Goal: Task Accomplishment & Management: Use online tool/utility

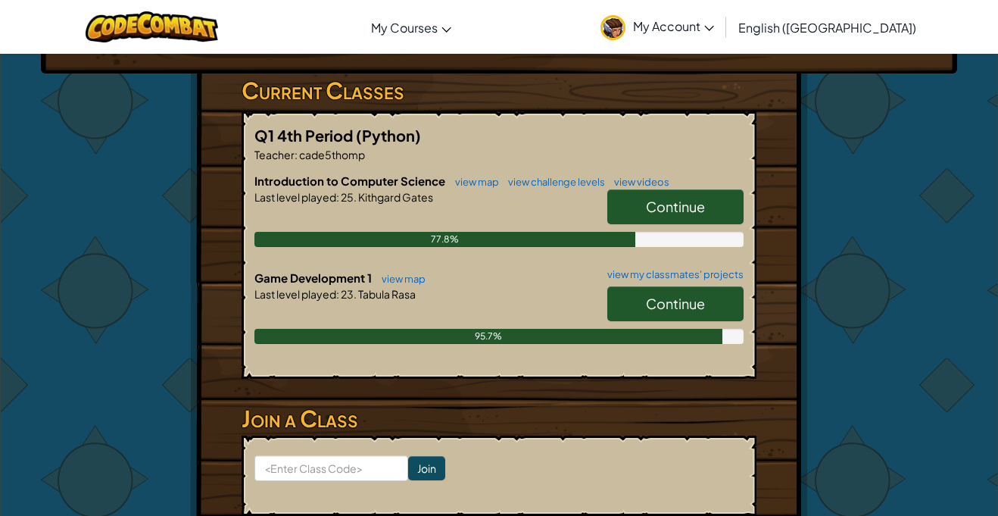
scroll to position [238, 0]
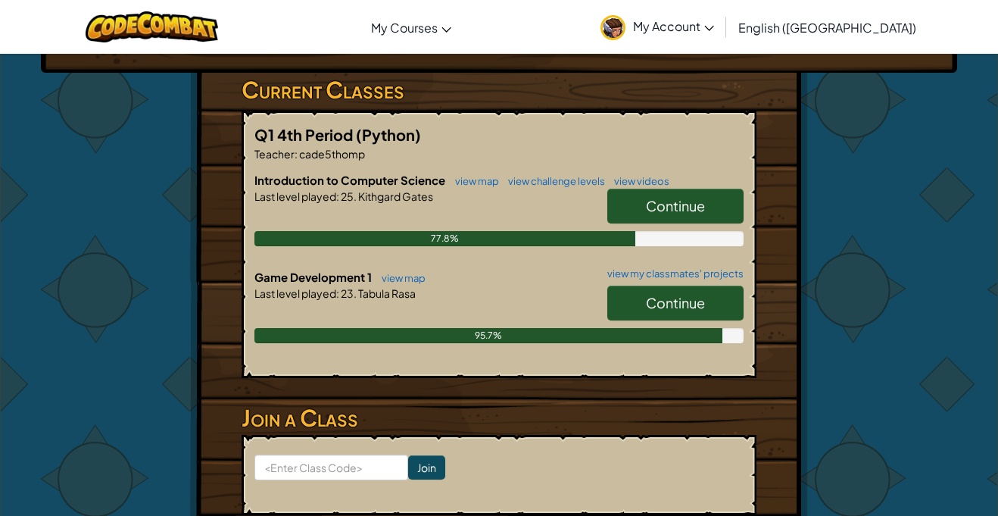
click at [653, 295] on span "Continue" at bounding box center [675, 302] width 59 height 17
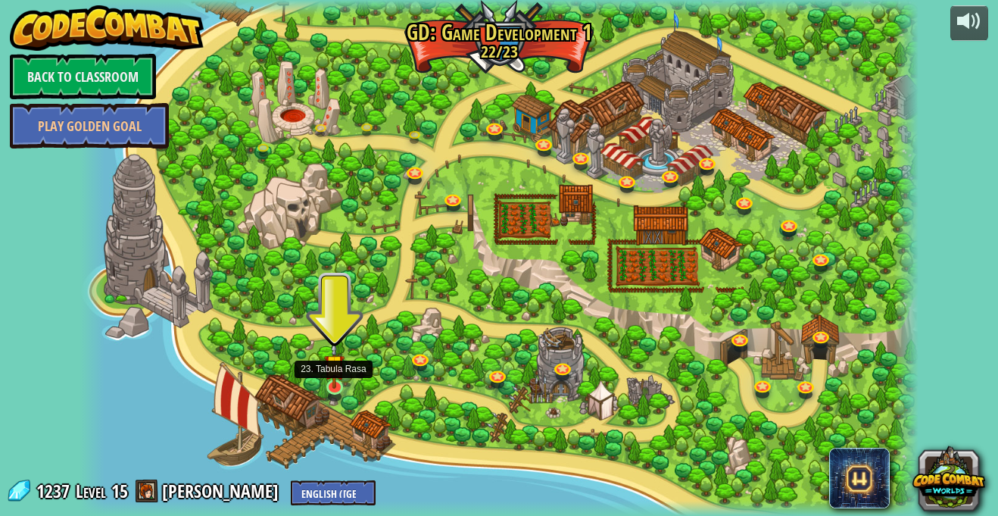
click at [329, 382] on img at bounding box center [334, 365] width 20 height 48
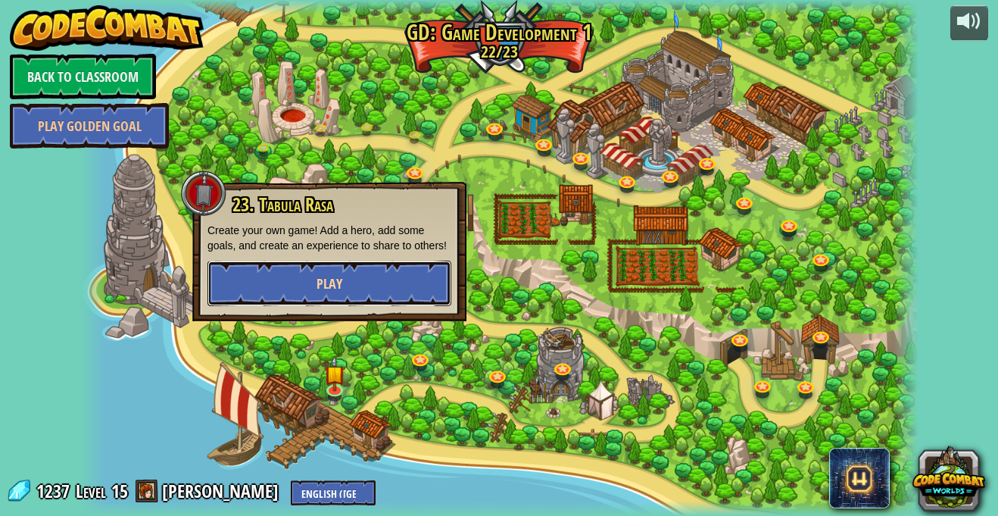
click at [263, 301] on button "Play" at bounding box center [329, 282] width 244 height 45
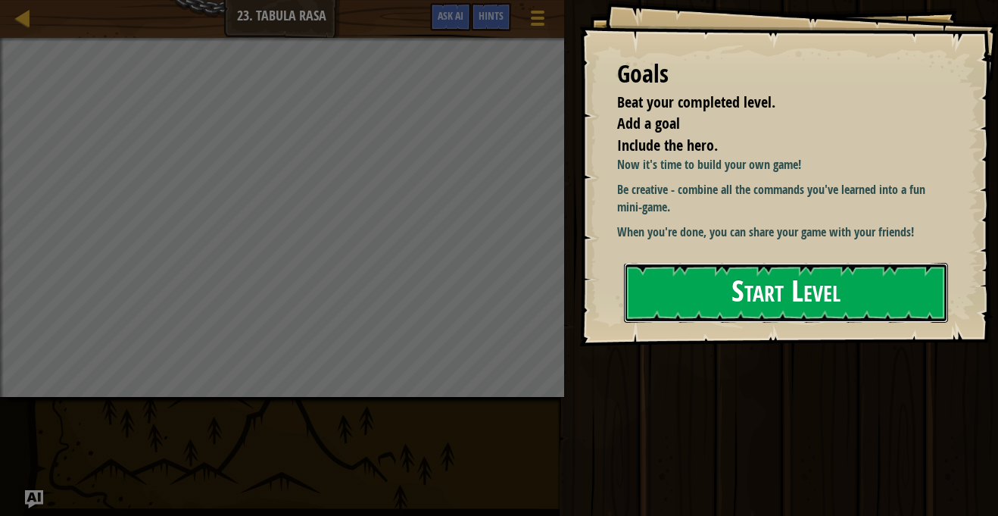
click at [708, 305] on button "Start Level" at bounding box center [786, 293] width 324 height 60
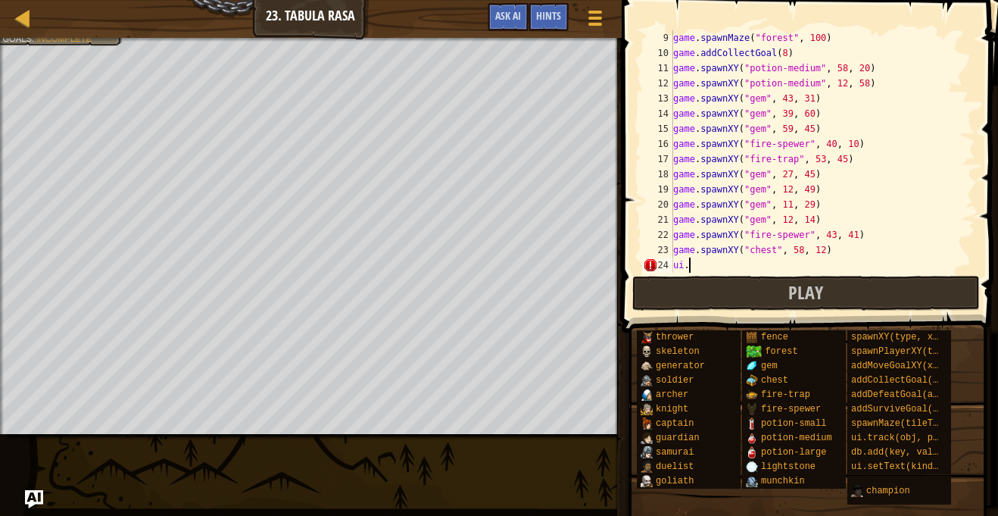
scroll to position [7, 1]
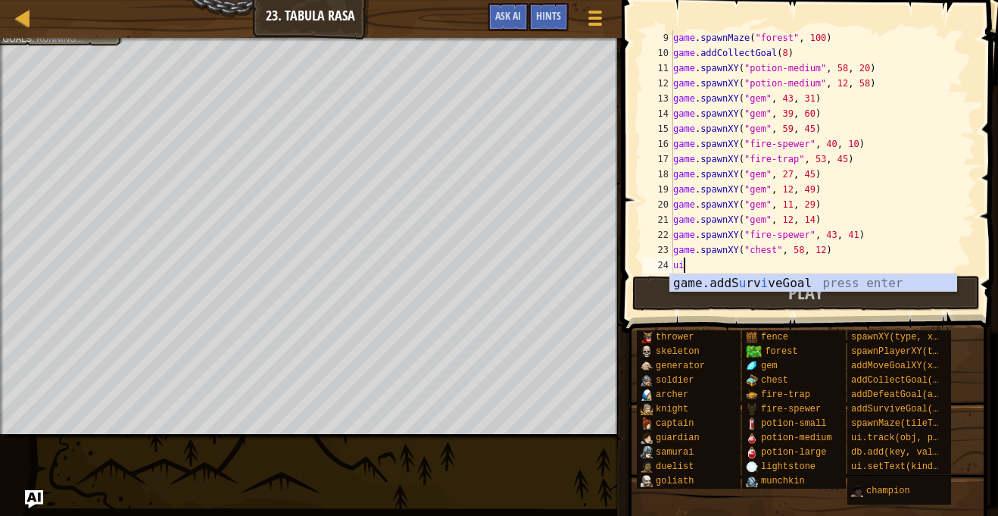
type textarea "u"
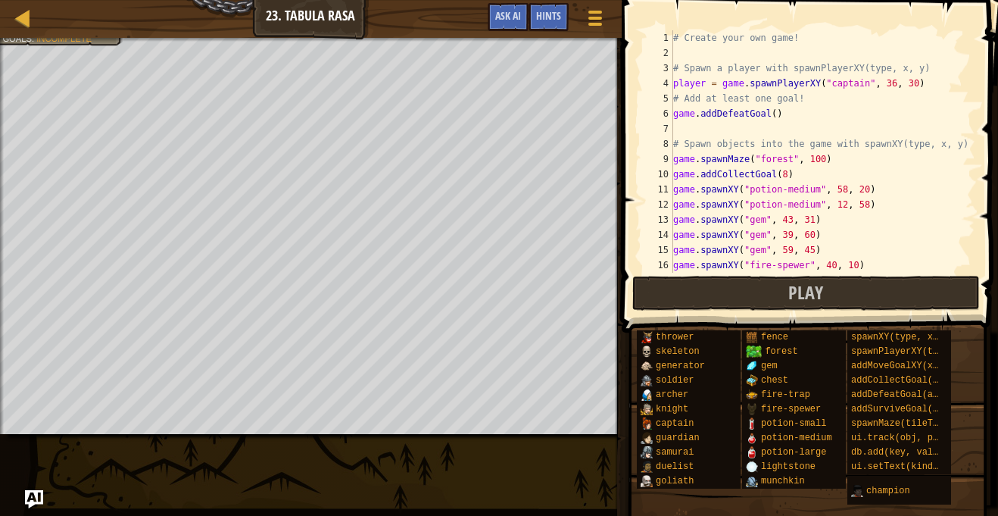
scroll to position [0, 0]
click at [774, 114] on div "# Create your own game! # Spawn a player with spawnPlayerXY(type, x, y) player …" at bounding box center [822, 166] width 305 height 273
type textarea "game.addDefeatGoal(3)"
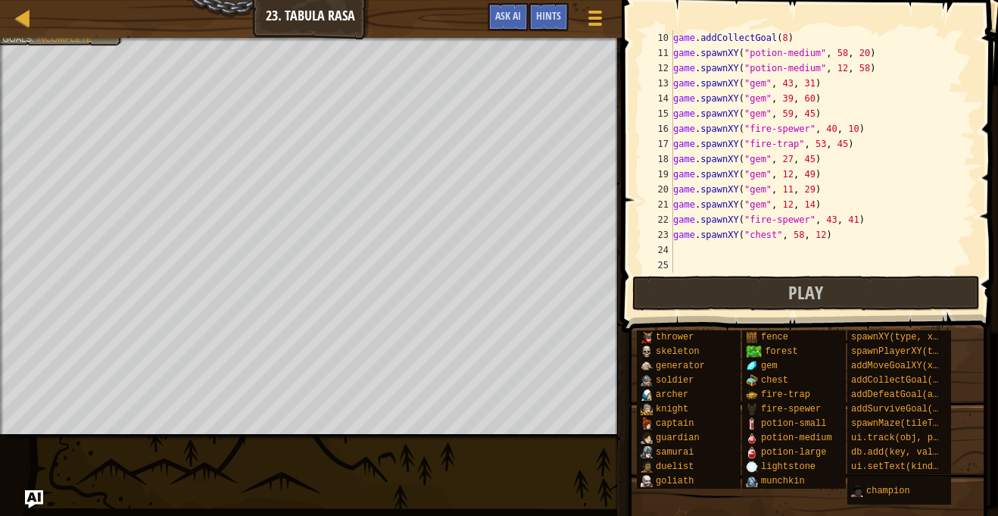
click at [678, 251] on div "game . addCollectGoal ( 8 ) game . spawnXY ( "potion-medium" , 58 , 20 ) game .…" at bounding box center [822, 166] width 305 height 273
type textarea "ui.track(game,"defeated")"
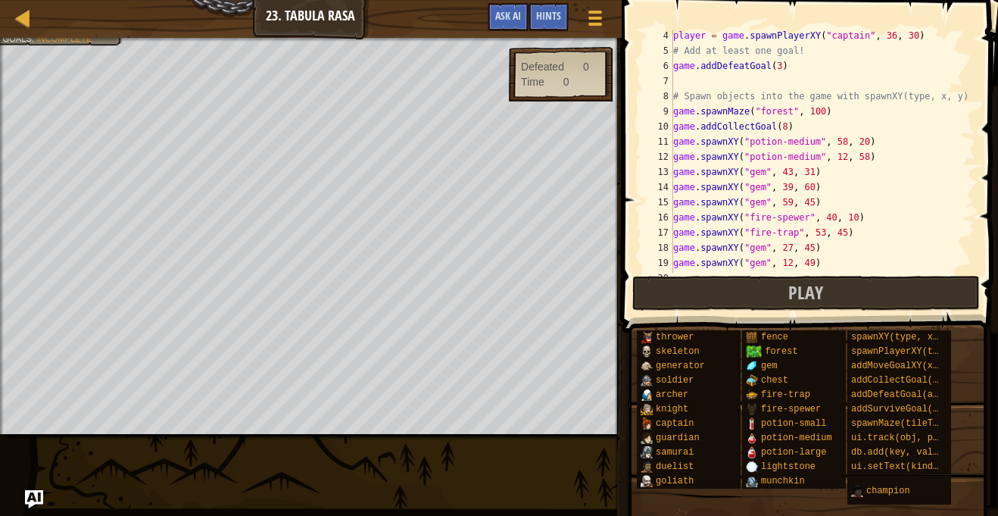
scroll to position [48, 0]
drag, startPoint x: 782, startPoint y: 132, endPoint x: 803, endPoint y: 130, distance: 21.3
click at [803, 130] on div "player = game . spawnPlayerXY ( "captain" , 36 , 30 ) # Add at least one goal! …" at bounding box center [822, 164] width 305 height 273
click at [803, 130] on div "player = game . spawnPlayerXY ( "captain" , 36 , 30 ) # Add at least one goal! …" at bounding box center [822, 151] width 305 height 242
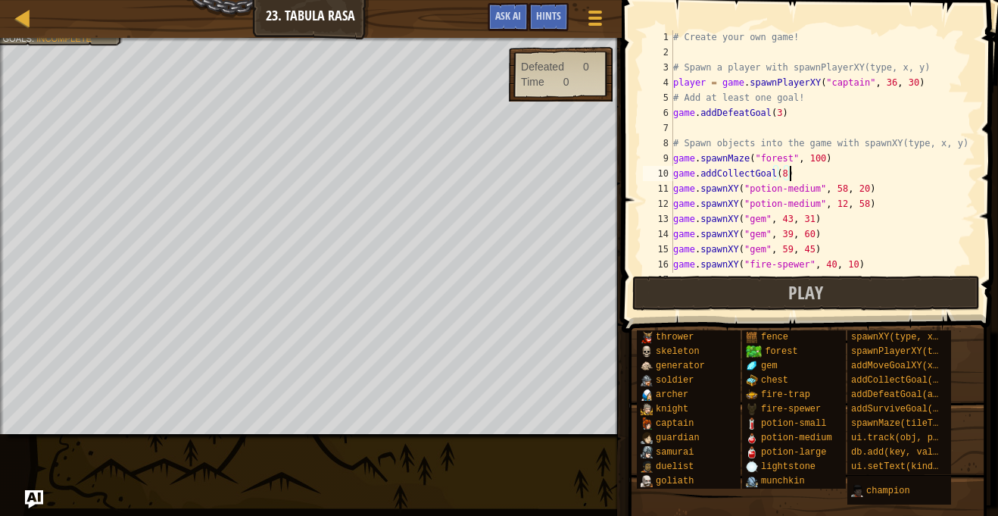
scroll to position [1, 0]
click at [785, 173] on div "# Create your own game! # Spawn a player with spawnPlayerXY(type, x, y) player …" at bounding box center [822, 166] width 305 height 273
type textarea "game.addCollectGoal(7)"
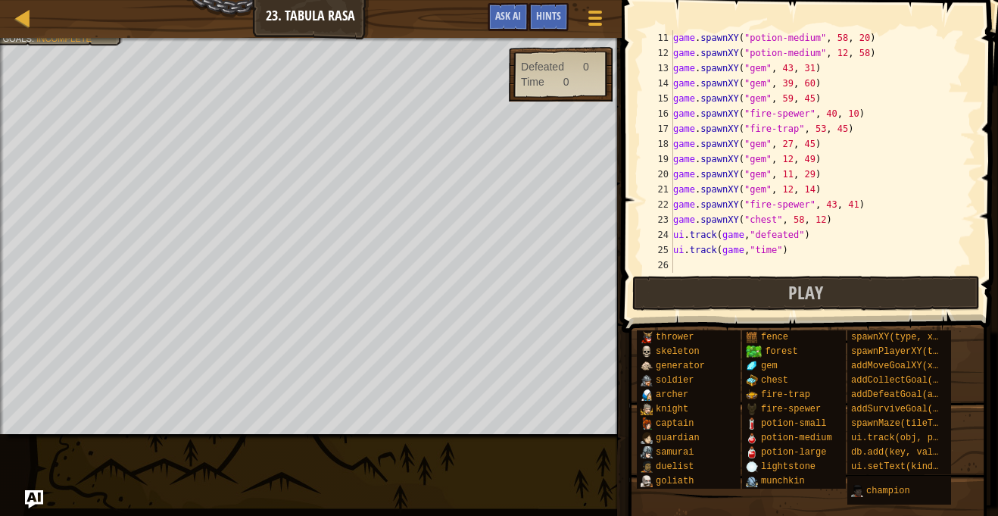
scroll to position [151, 0]
click at [683, 263] on div "game . spawnXY ( "potion-medium" , 58 , 20 ) game . spawnXY ( "potion-medium" ,…" at bounding box center [822, 166] width 305 height 273
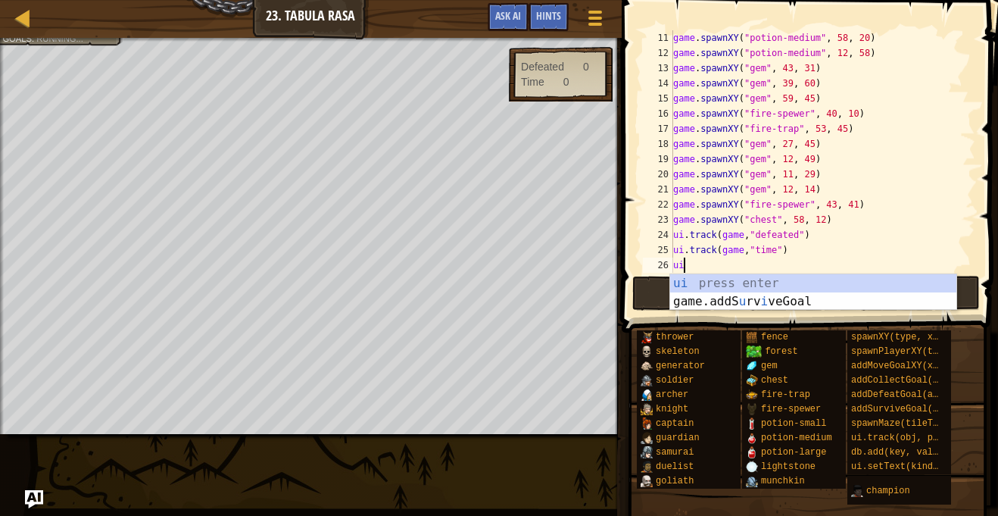
scroll to position [7, 1]
type textarea "u"
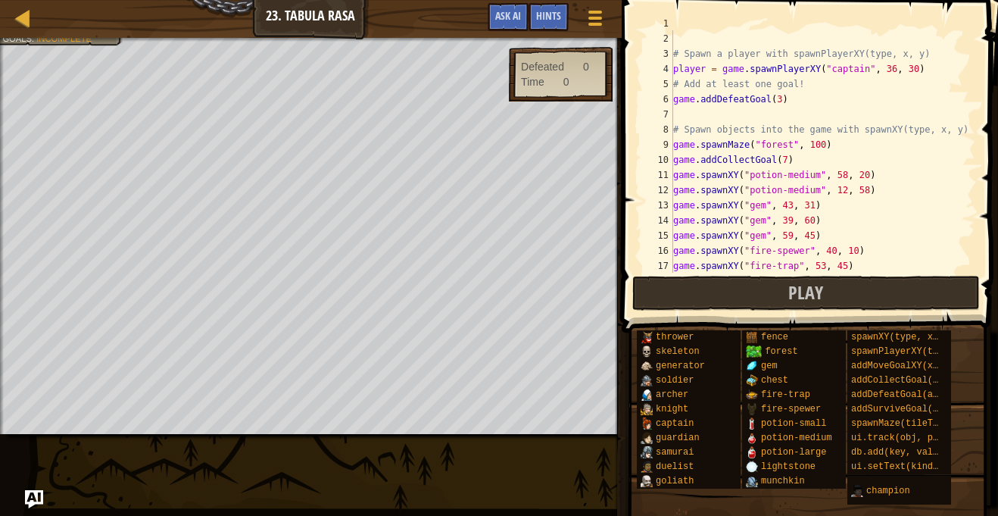
scroll to position [0, 0]
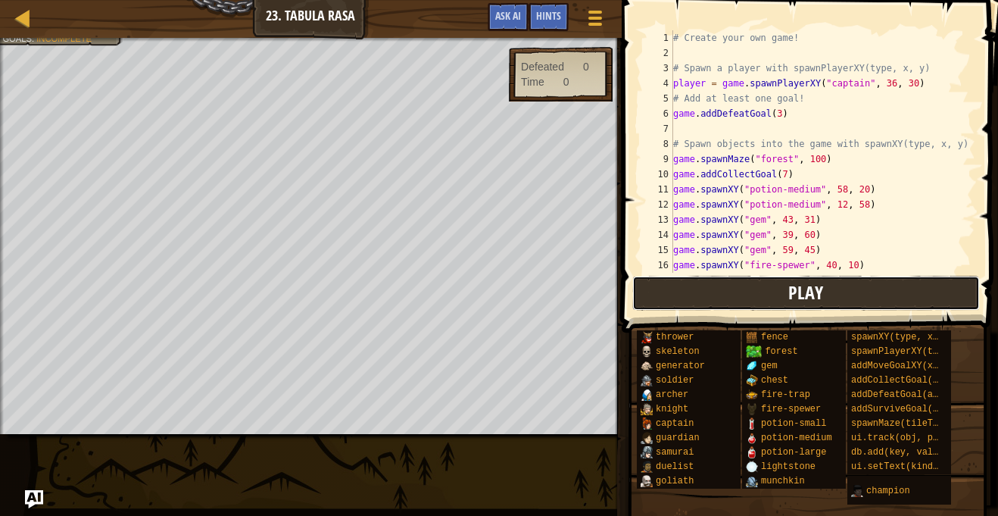
click at [800, 289] on span "Play" at bounding box center [805, 292] width 35 height 24
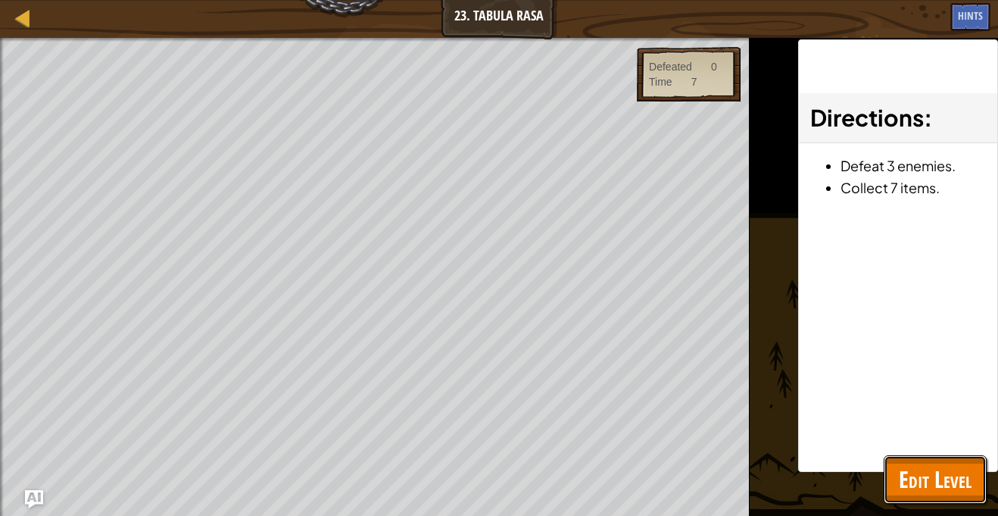
click at [922, 464] on span "Edit Level" at bounding box center [935, 478] width 73 height 31
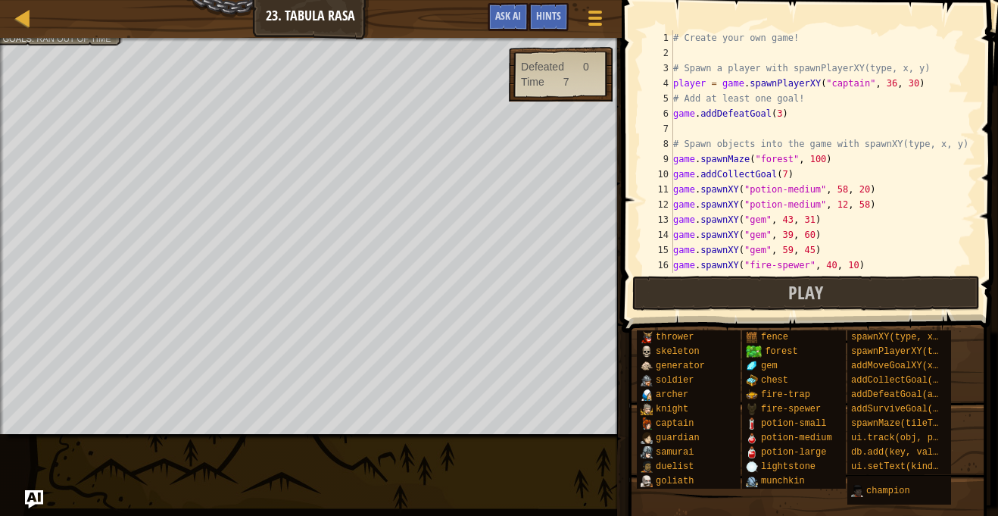
click at [745, 114] on div "# Create your own game! # Spawn a player with spawnPlayerXY(type, x, y) player …" at bounding box center [822, 166] width 305 height 273
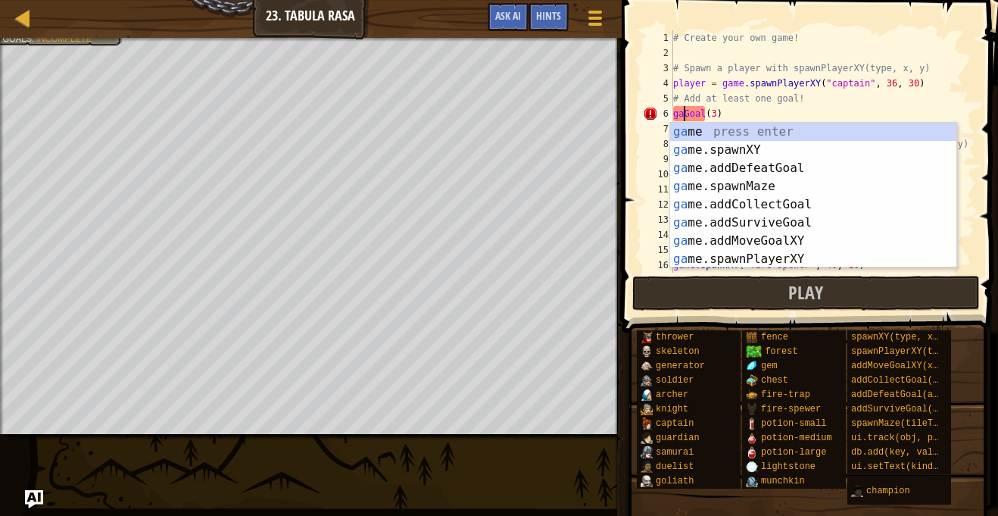
click at [750, 111] on div "# Create your own game! # Spawn a player with spawnPlayerXY(type, x, y) player …" at bounding box center [822, 166] width 305 height 273
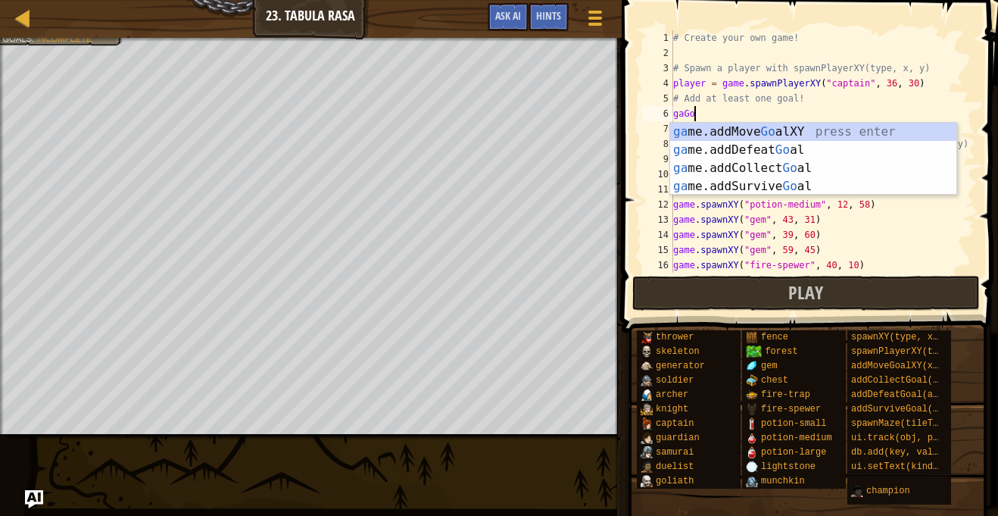
type textarea "g"
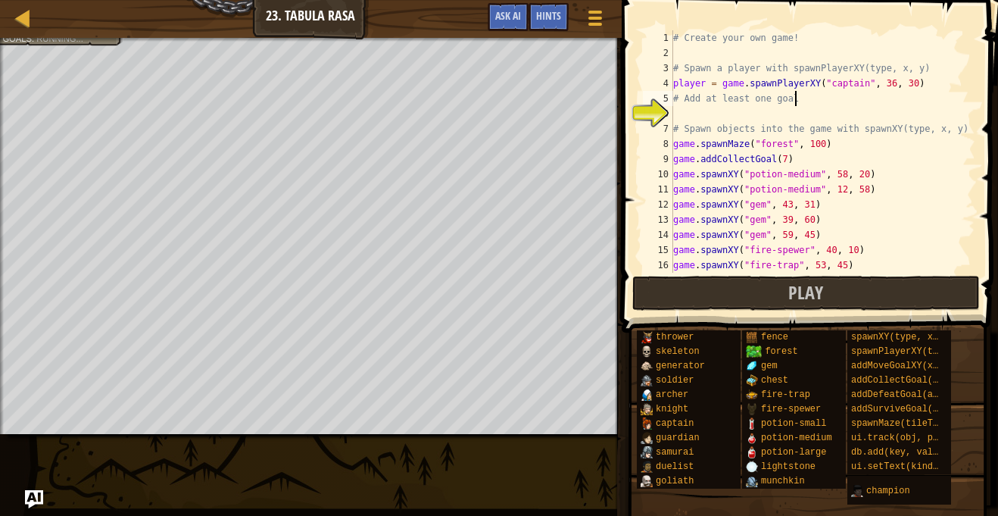
type textarea "# Add at least one goal"
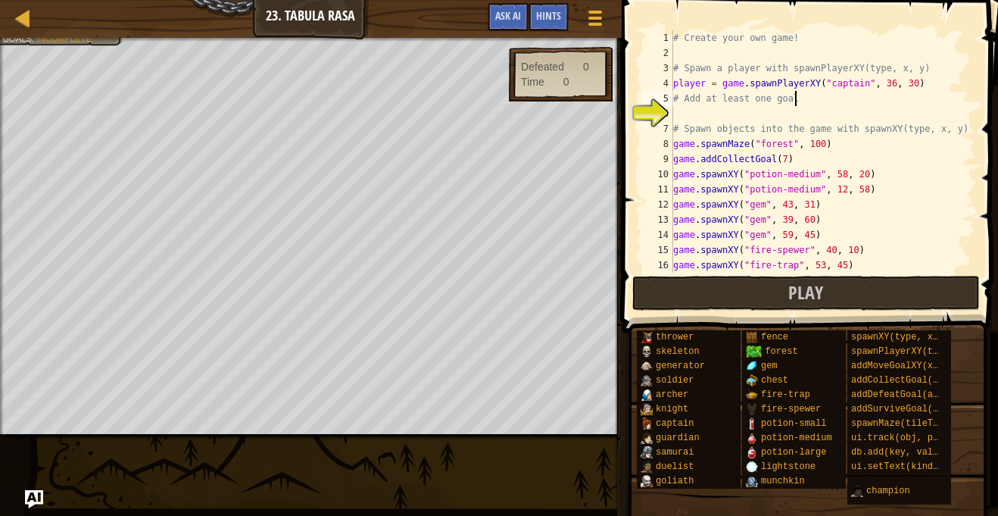
click at [724, 120] on div "# Create your own game! # Spawn a player with spawnPlayerXY(type, x, y) player …" at bounding box center [822, 166] width 305 height 273
drag, startPoint x: 795, startPoint y: 159, endPoint x: 660, endPoint y: 163, distance: 134.8
click at [660, 163] on div "1 2 3 4 5 6 7 8 9 10 11 12 13 14 15 16 17 # Create your own game! # Spawn a pla…" at bounding box center [807, 151] width 335 height 242
type textarea "game.addCollectGoal(7)"
click at [676, 116] on div "# Create your own game! # Spawn a player with spawnPlayerXY(type, x, y) player …" at bounding box center [822, 166] width 305 height 273
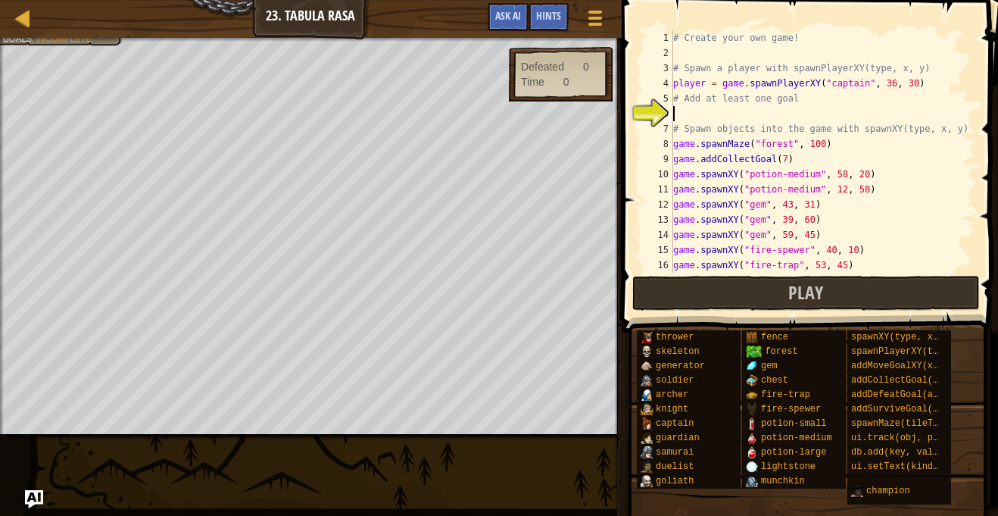
paste textarea "game.addCollectGoal(7)"
click at [787, 162] on div "# Create your own game! # Spawn a player with spawnPlayerXY(type, x, y) player …" at bounding box center [822, 166] width 305 height 273
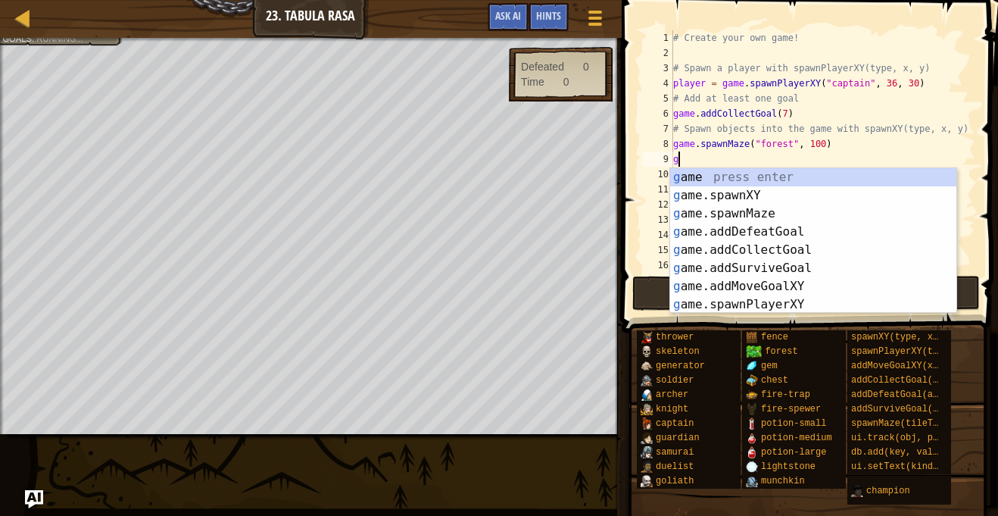
type textarea "g"
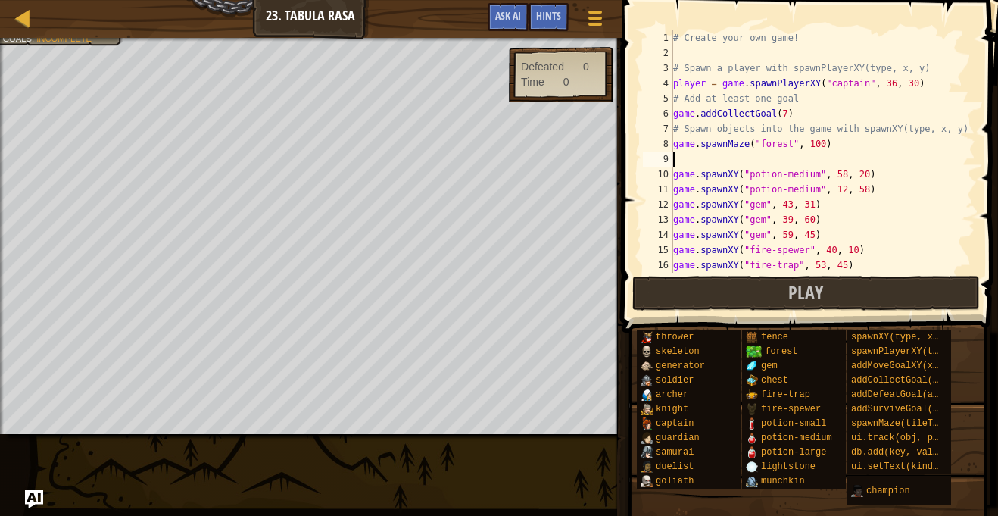
type textarea "game.spawnMaze("forest", 100)"
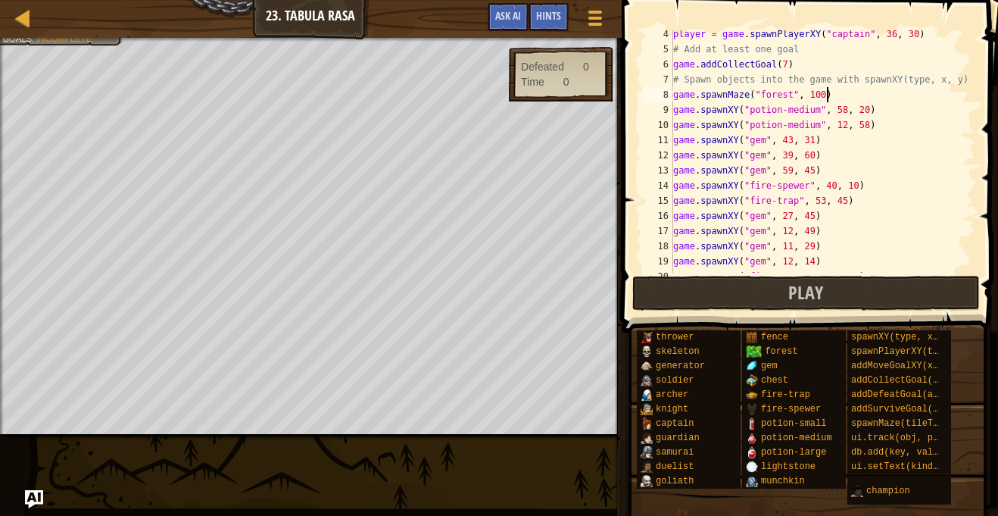
scroll to position [136, 0]
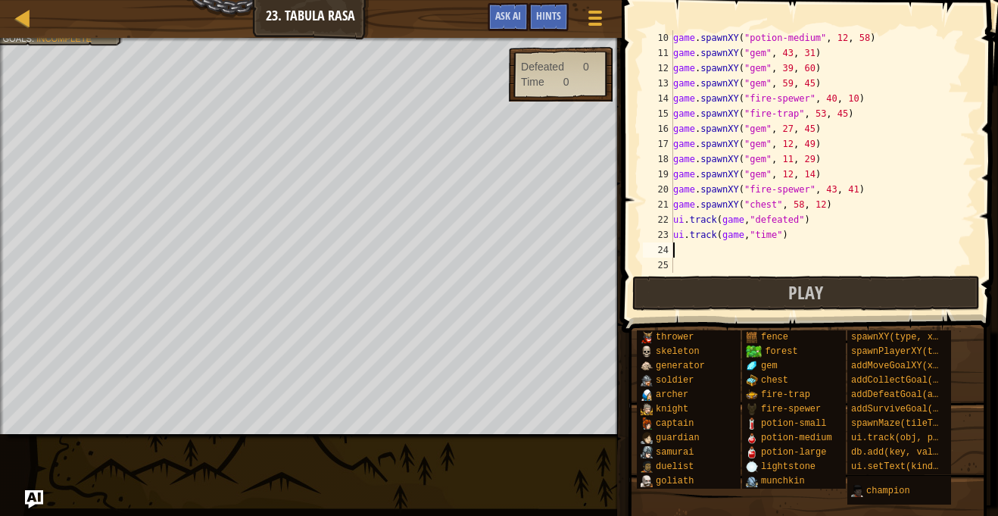
click at [674, 248] on div "game . spawnXY ( "potion-medium" , 12 , 58 ) game . spawnXY ( "gem" , 43 , 31 )…" at bounding box center [822, 166] width 305 height 273
click at [796, 217] on div "game . spawnXY ( "potion-medium" , 12 , 58 ) game . spawnXY ( "gem" , 43 , 31 )…" at bounding box center [822, 166] width 305 height 273
type textarea "ui.track(game,"collected")"
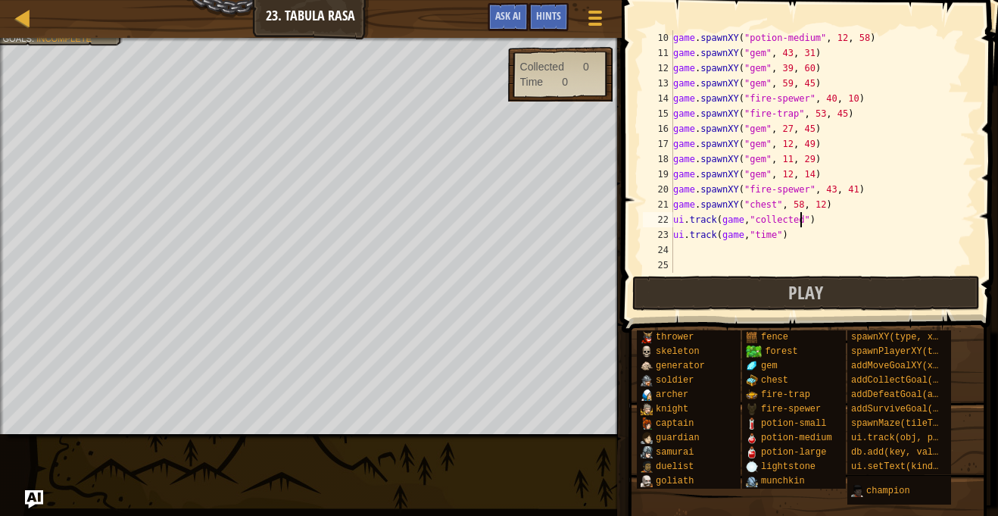
click at [857, 245] on div "game . spawnXY ( "potion-medium" , 12 , 58 ) game . spawnXY ( "gem" , 43 , 31 )…" at bounding box center [822, 166] width 305 height 273
click at [756, 279] on button "Play" at bounding box center [805, 293] width 347 height 35
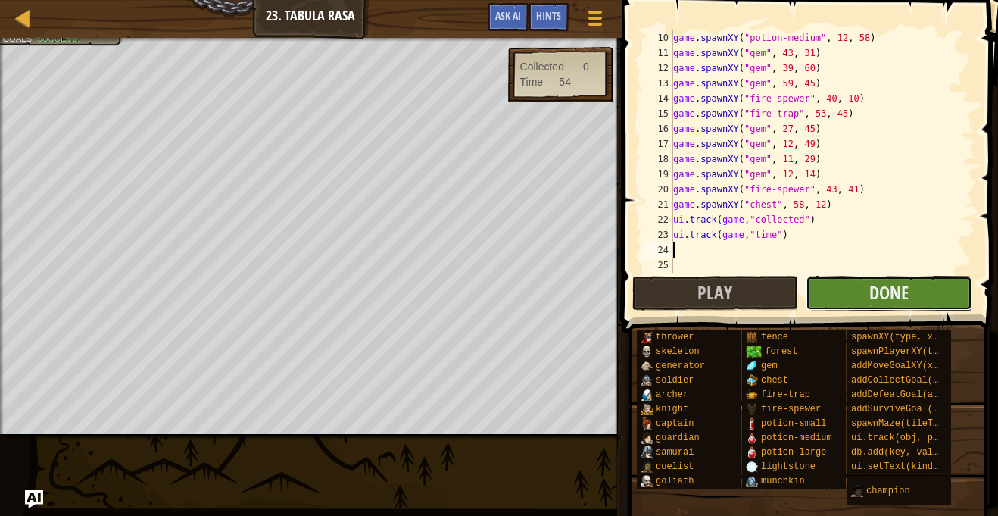
click at [932, 297] on button "Done" at bounding box center [888, 293] width 166 height 35
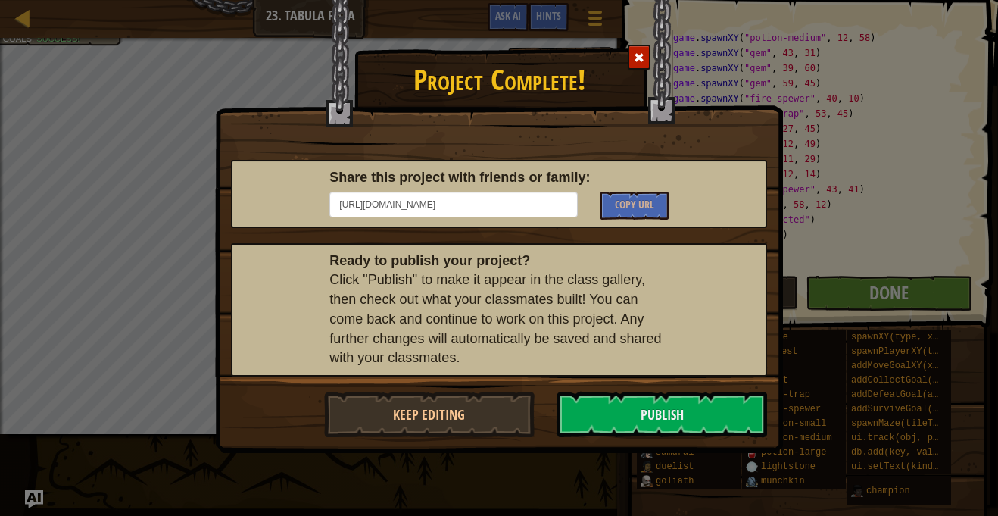
click at [639, 54] on span at bounding box center [639, 57] width 11 height 11
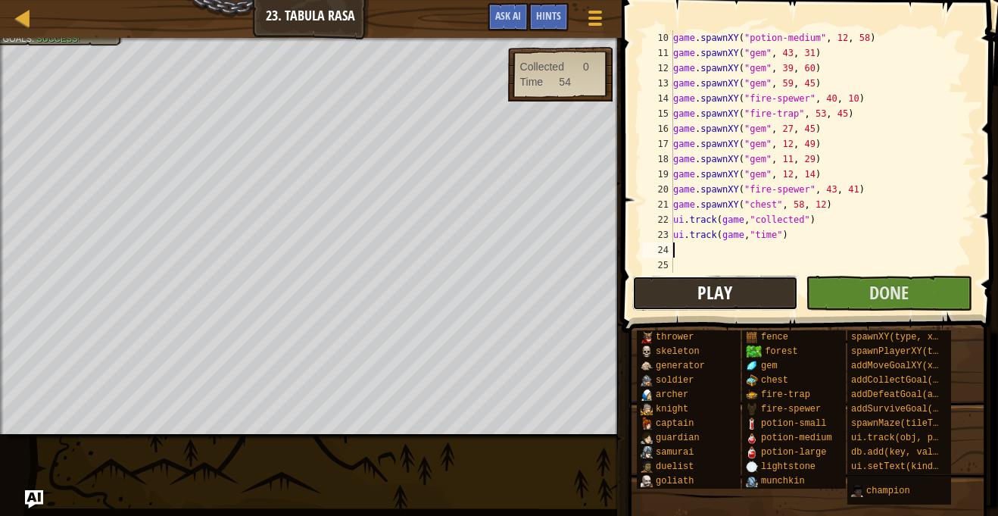
click at [705, 293] on span "Play" at bounding box center [714, 292] width 35 height 24
click at [816, 289] on button "Done" at bounding box center [888, 293] width 166 height 35
